Goal: Find specific page/section: Find specific page/section

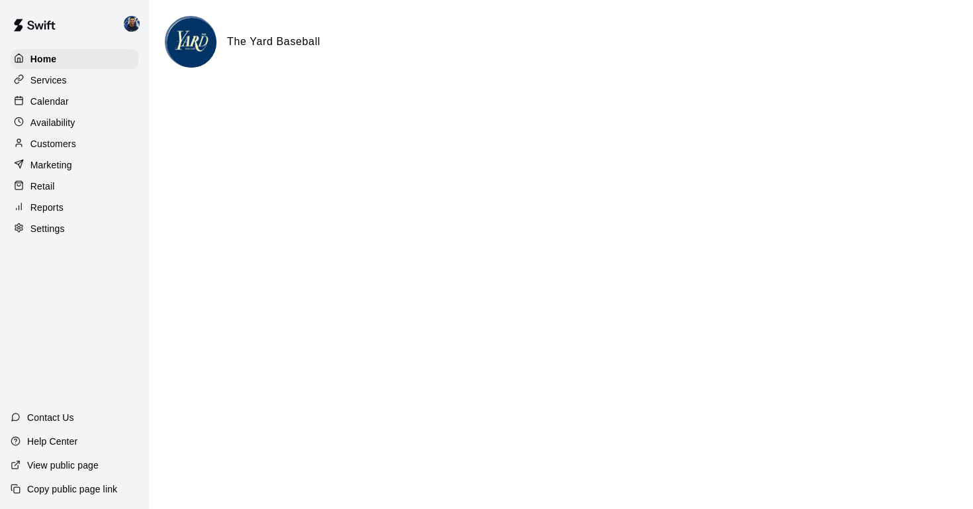
click at [58, 143] on p "Customers" at bounding box center [53, 143] width 46 height 13
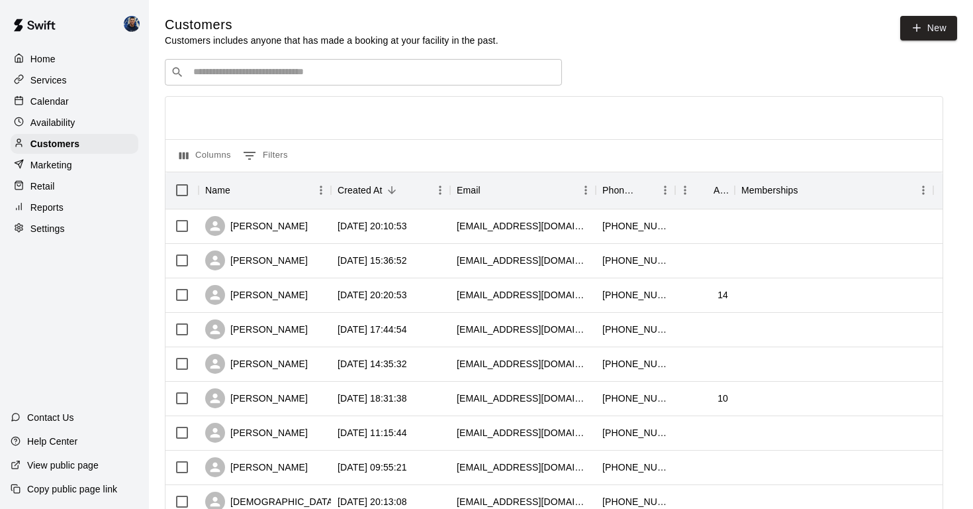
click at [214, 69] on input "Search customers by name or email" at bounding box center [372, 72] width 367 height 13
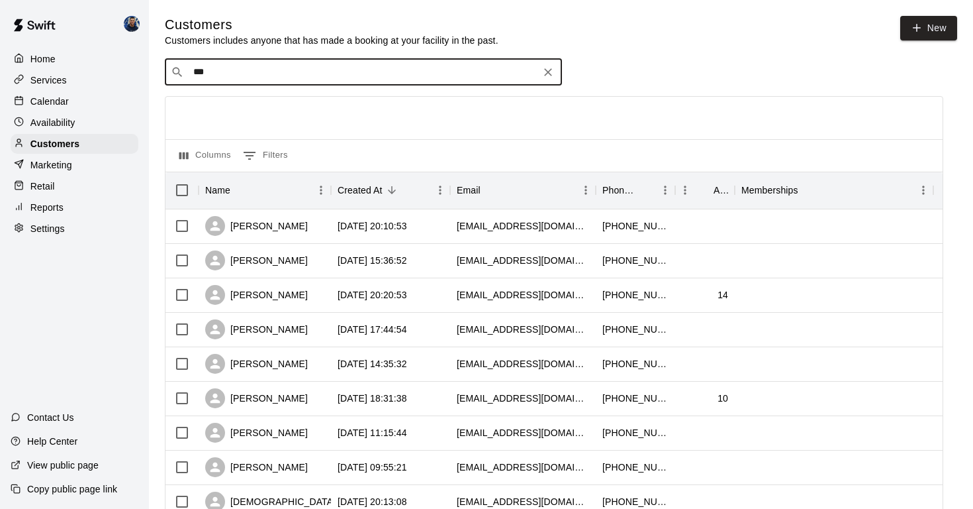
type input "****"
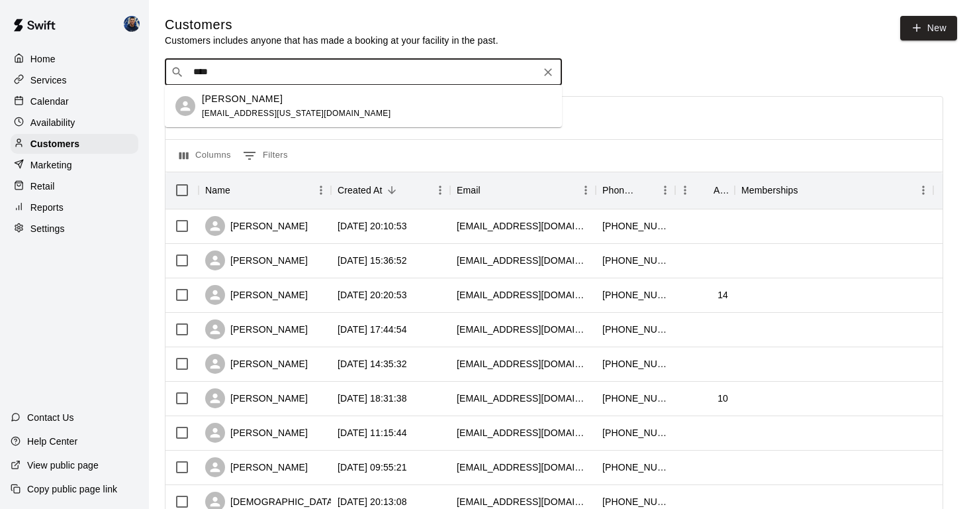
click at [216, 113] on span "[EMAIL_ADDRESS][US_STATE][DOMAIN_NAME]" at bounding box center [296, 113] width 189 height 9
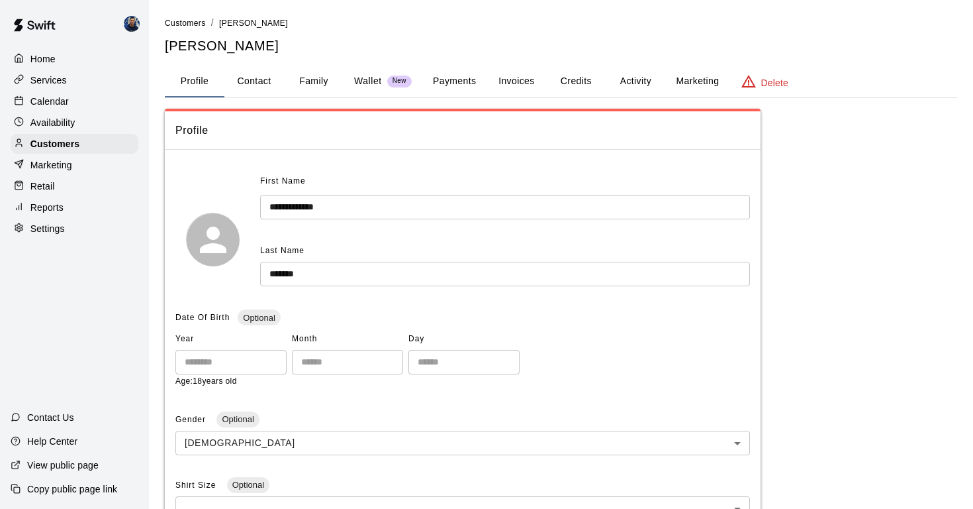
click at [465, 80] on button "Payments" at bounding box center [454, 82] width 64 height 32
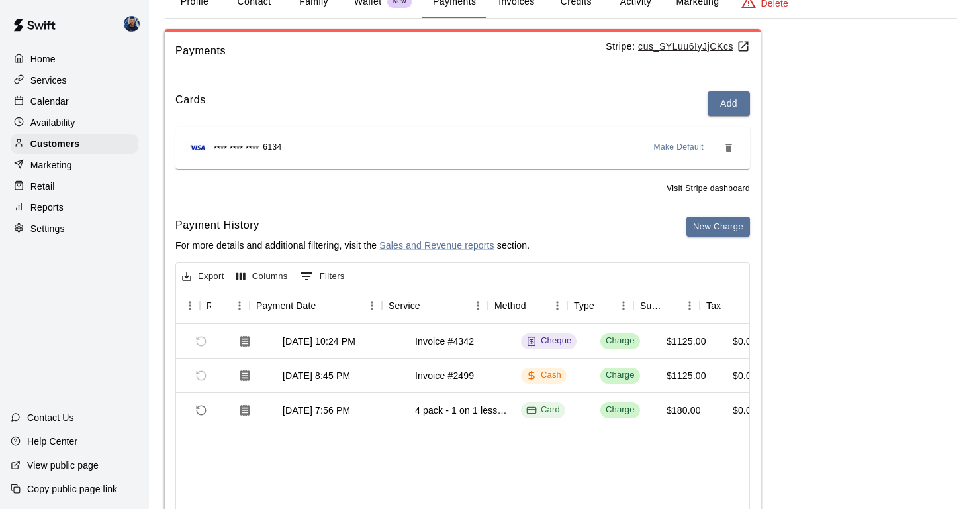
scroll to position [0, 38]
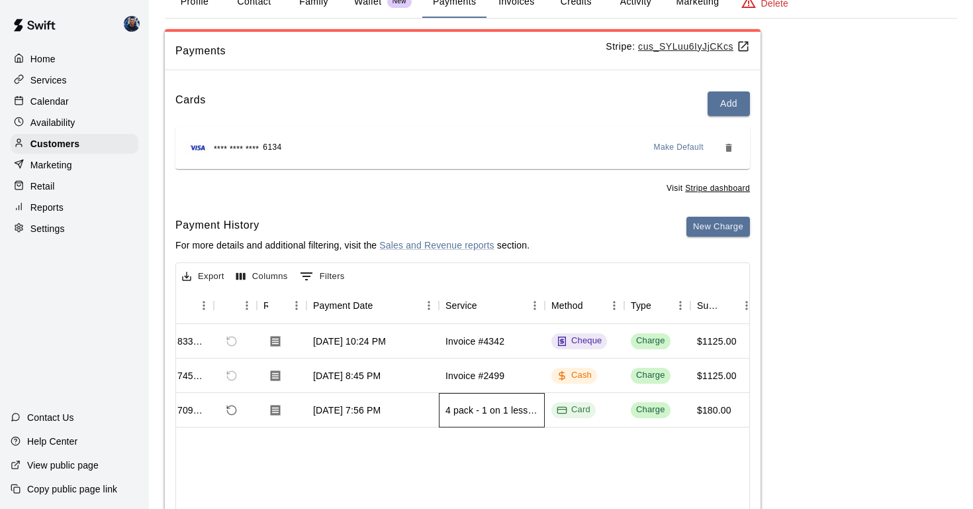
click at [470, 411] on div "4 pack - 1 on 1 lessons - 30 Minutes ([PERSON_NAME])" at bounding box center [492, 409] width 93 height 13
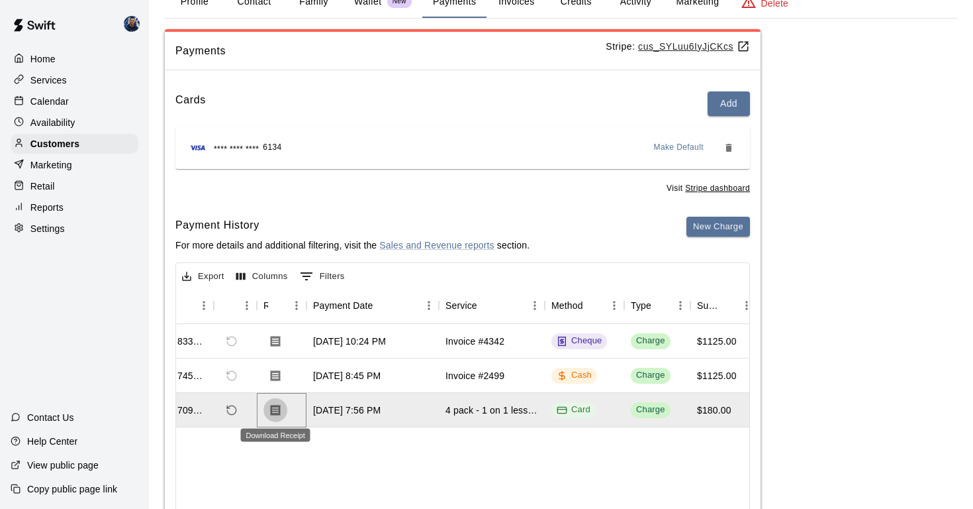
click at [281, 406] on icon "Download Receipt" at bounding box center [275, 409] width 13 height 13
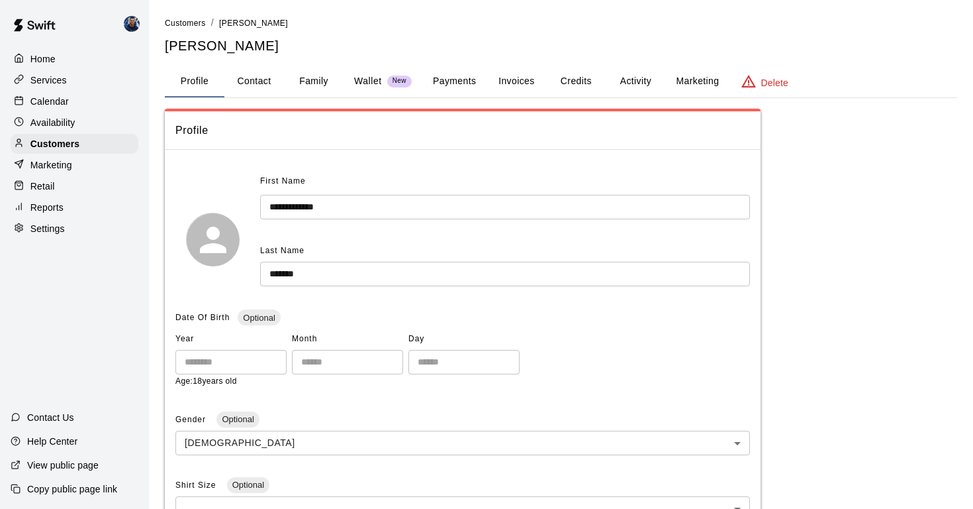
click at [460, 82] on button "Payments" at bounding box center [454, 82] width 64 height 32
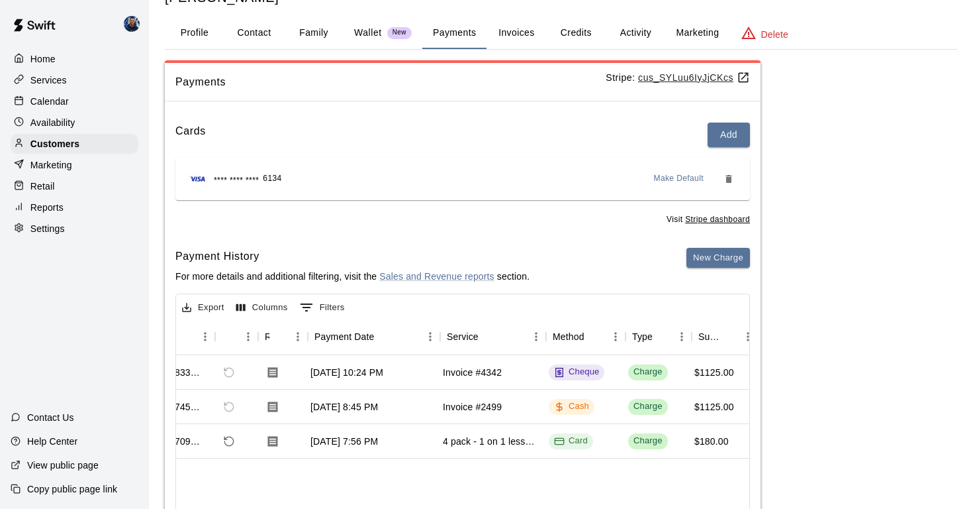
scroll to position [0, 45]
